Goal: Book appointment/travel/reservation

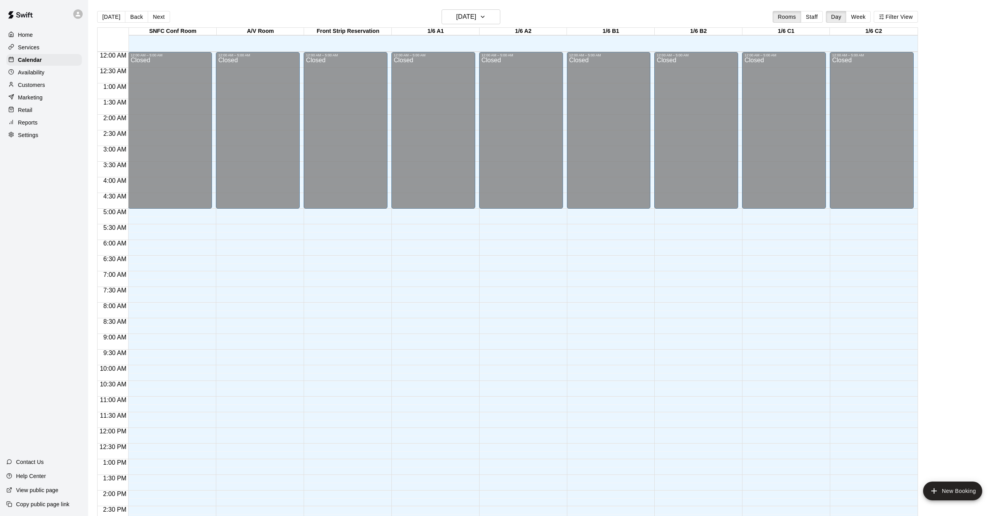
scroll to position [279, 0]
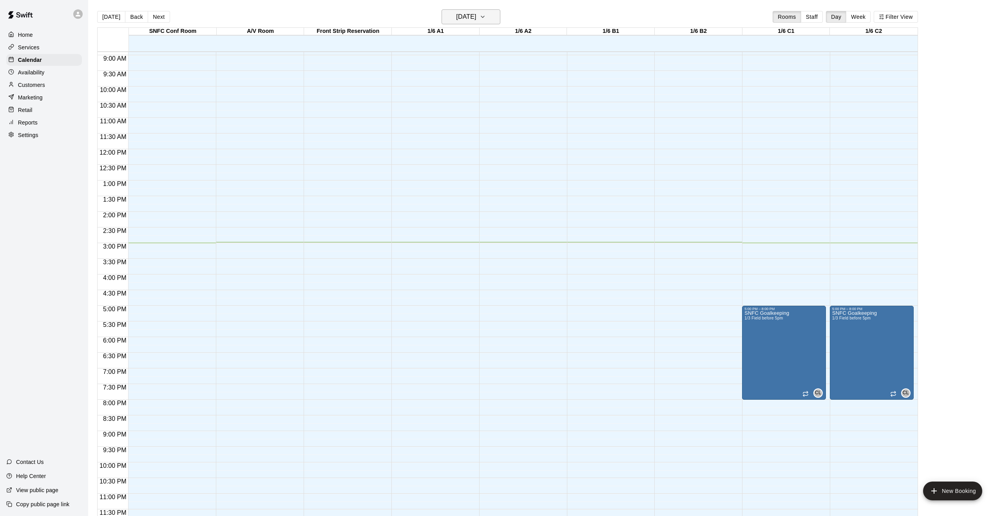
click at [476, 15] on h6 "[DATE]" at bounding box center [466, 16] width 20 height 11
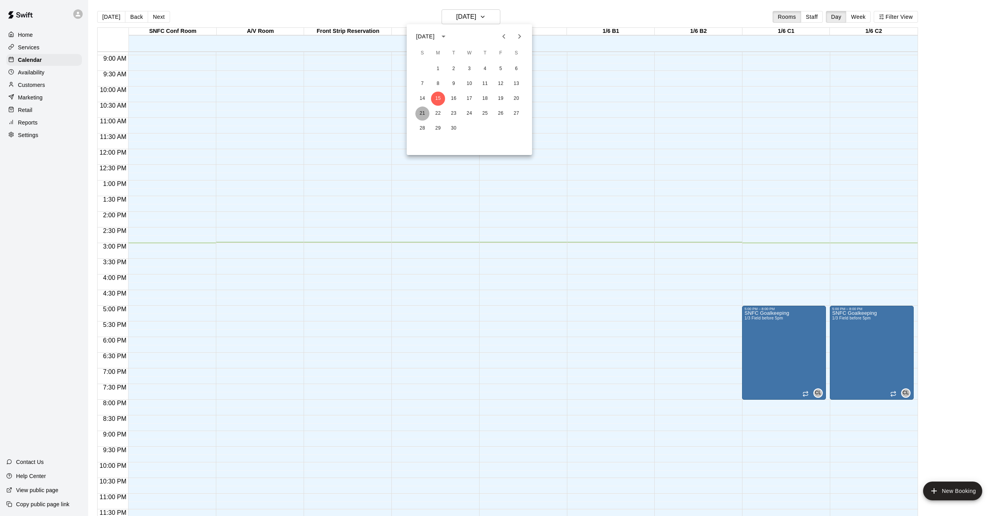
click at [421, 110] on button "21" at bounding box center [422, 114] width 14 height 14
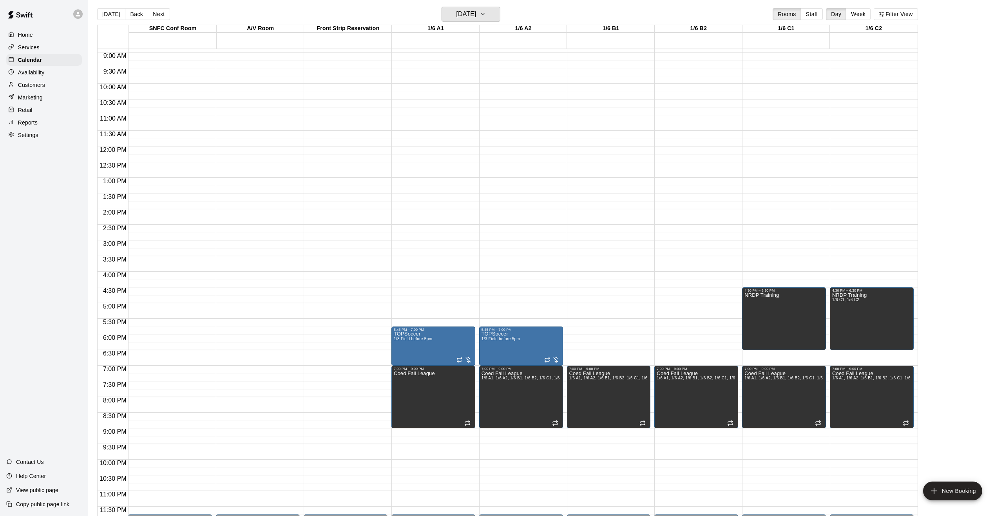
scroll to position [4, 0]
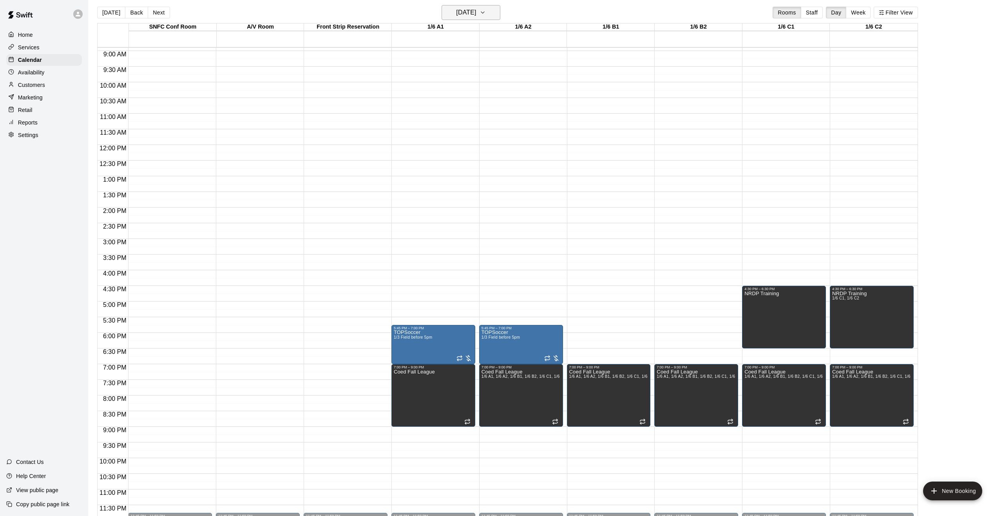
click at [486, 15] on icon "button" at bounding box center [482, 12] width 6 height 9
click at [420, 122] on button "28" at bounding box center [422, 124] width 14 height 14
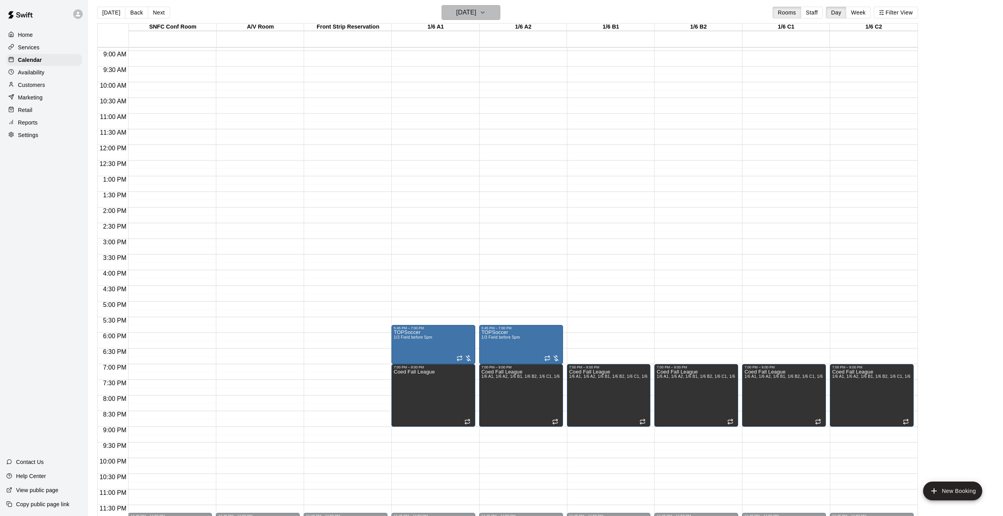
click at [486, 16] on icon "button" at bounding box center [482, 12] width 6 height 9
click at [517, 31] on icon "Next month" at bounding box center [519, 31] width 9 height 9
click at [421, 78] on button "5" at bounding box center [422, 79] width 14 height 14
click at [471, 17] on h6 "[DATE]" at bounding box center [466, 12] width 20 height 11
click at [422, 91] on button "12" at bounding box center [422, 94] width 14 height 14
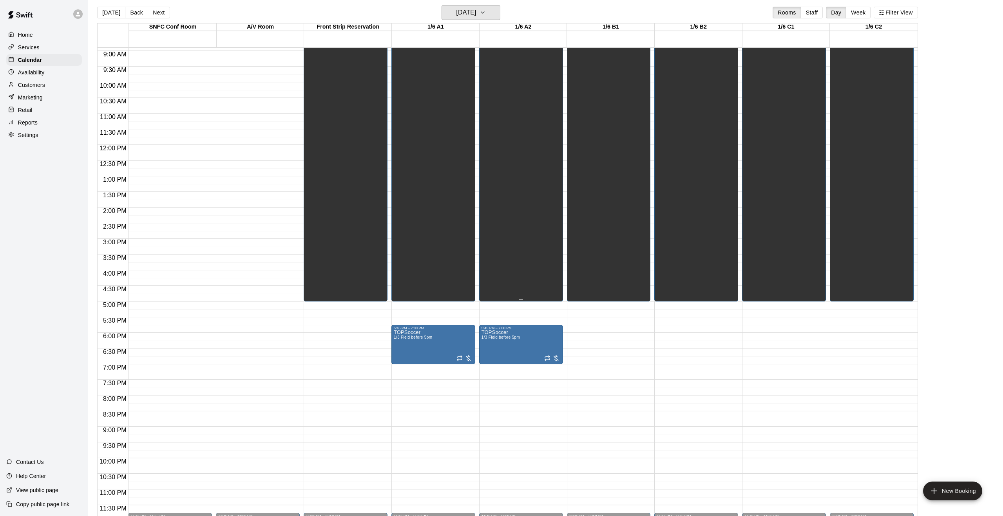
scroll to position [0, 0]
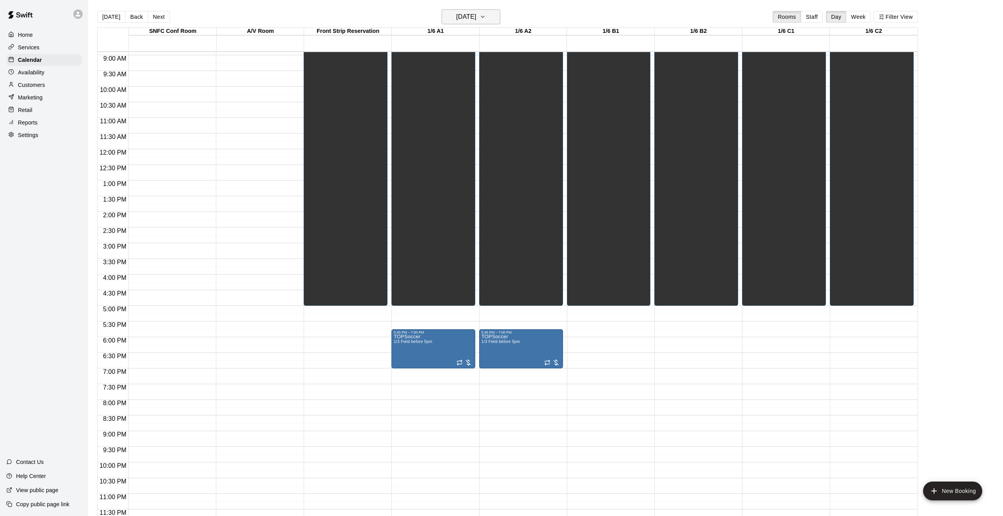
click at [486, 16] on icon "button" at bounding box center [482, 16] width 6 height 9
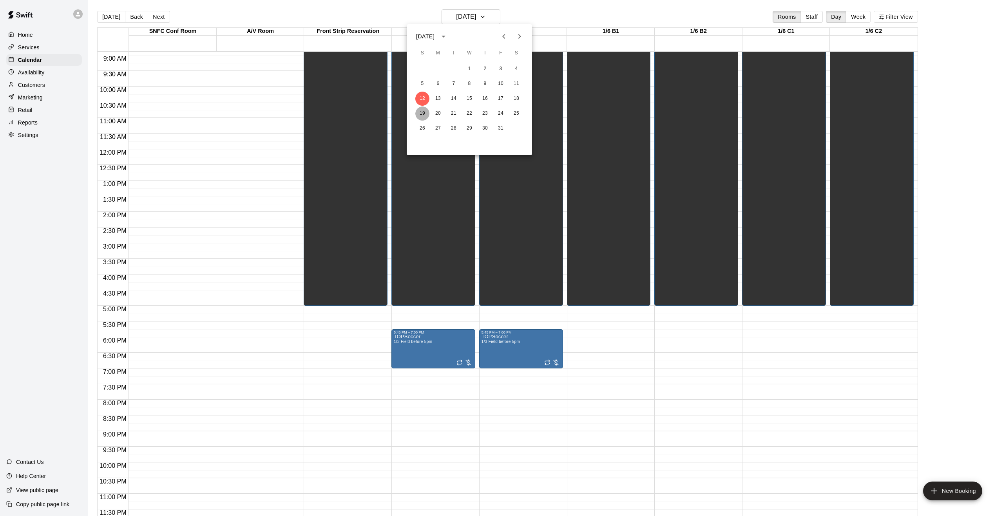
click at [419, 114] on button "19" at bounding box center [422, 114] width 14 height 14
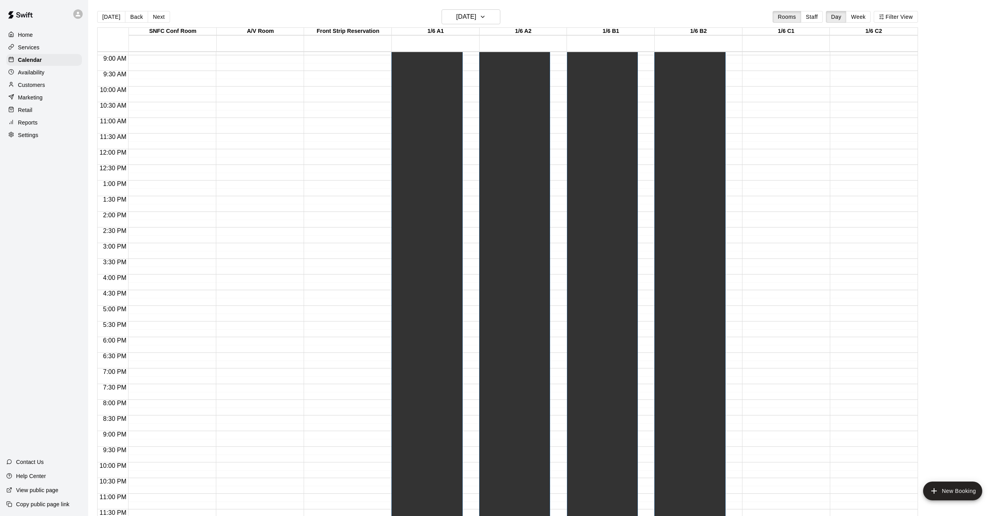
click at [759, 226] on div "12:00 AM – 7:00 AM Closed 11:45 PM – 11:59 PM Closed" at bounding box center [784, 149] width 84 height 752
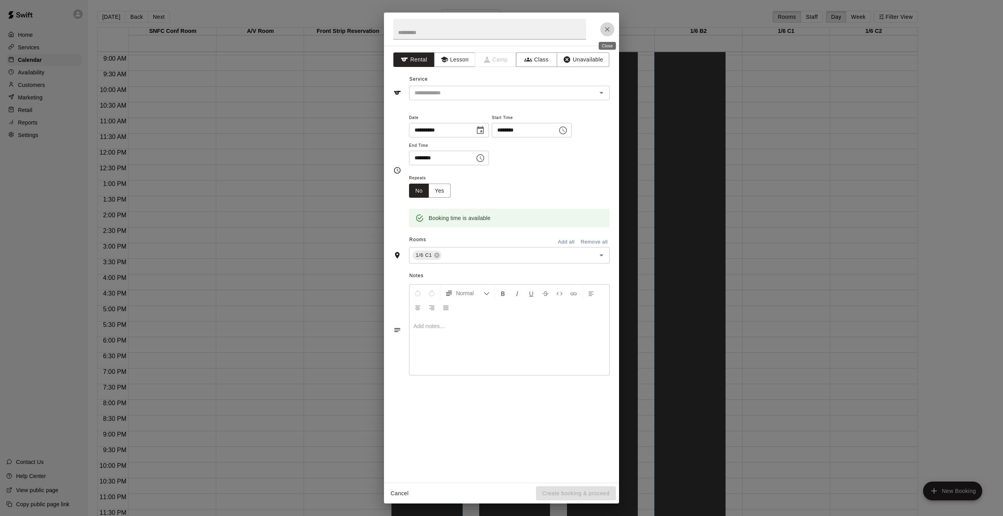
click at [600, 29] on button "Close" at bounding box center [607, 29] width 14 height 14
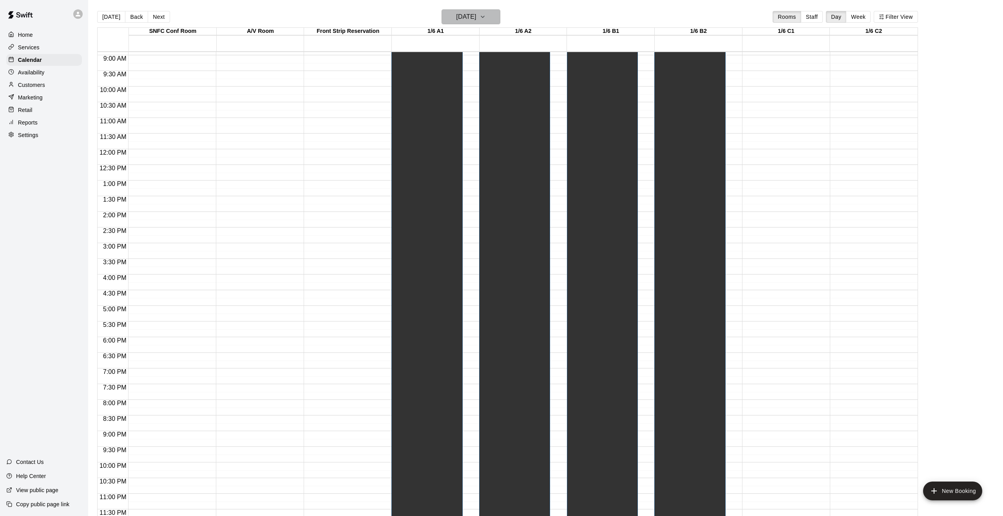
click at [465, 18] on h6 "[DATE]" at bounding box center [466, 16] width 20 height 11
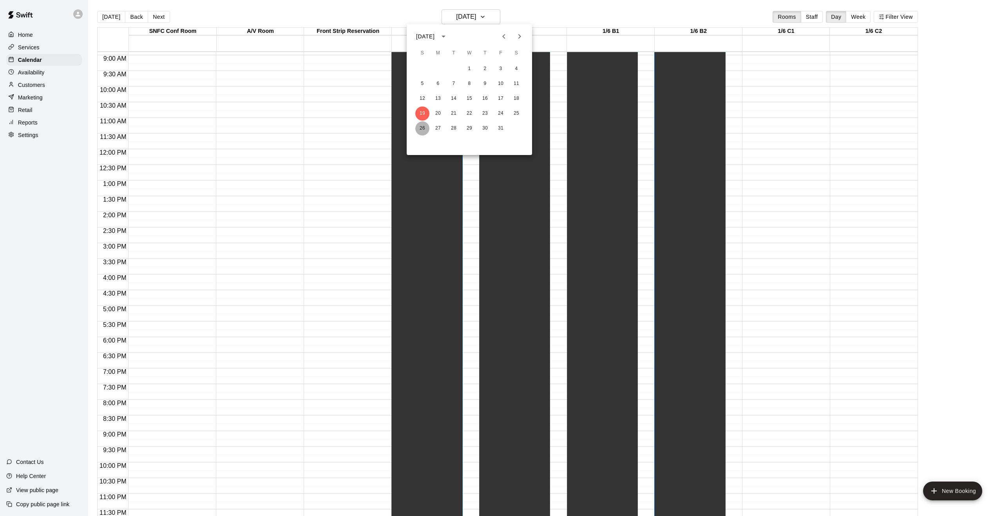
click at [423, 128] on button "26" at bounding box center [422, 128] width 14 height 14
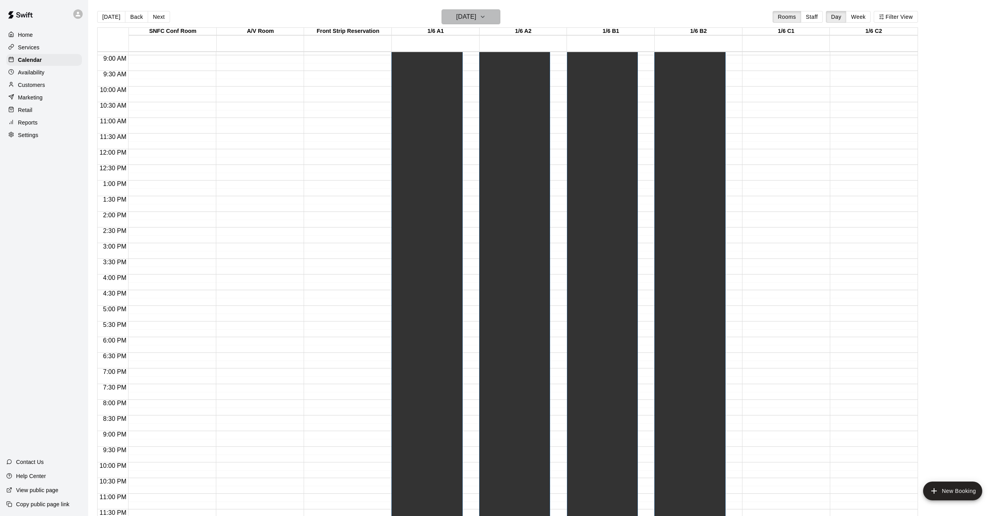
click at [486, 17] on button "[DATE]" at bounding box center [470, 16] width 59 height 15
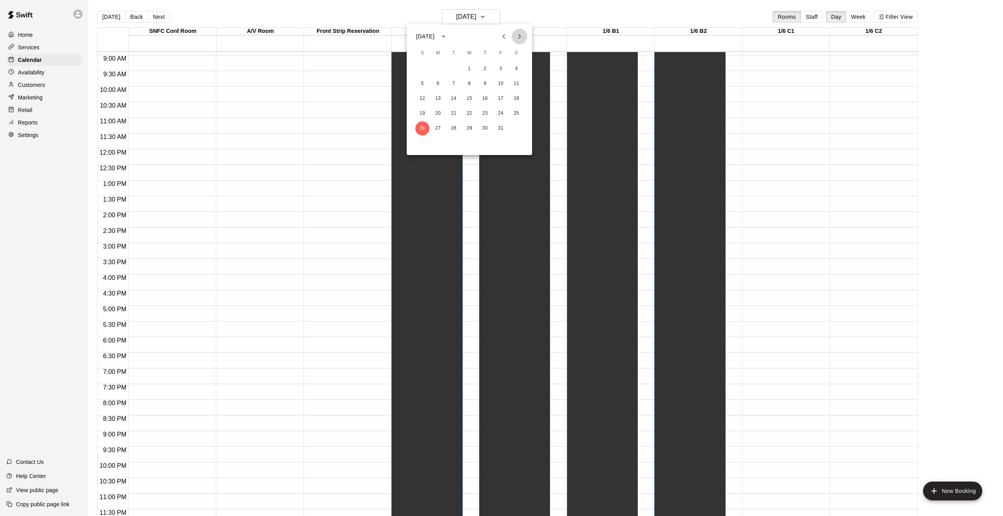
click at [518, 39] on icon "Next month" at bounding box center [519, 36] width 9 height 9
click at [421, 81] on button "2" at bounding box center [422, 84] width 14 height 14
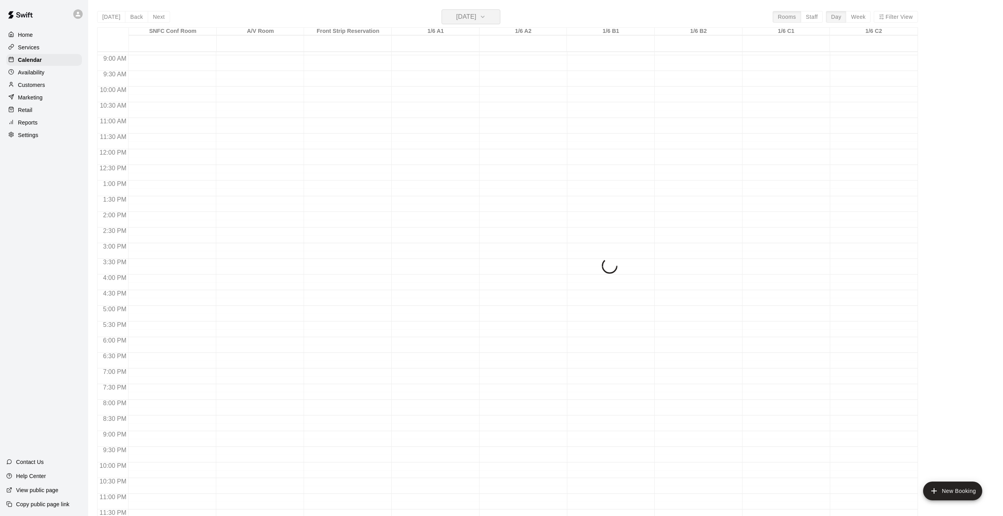
scroll to position [309, 0]
